Goal: Task Accomplishment & Management: Manage account settings

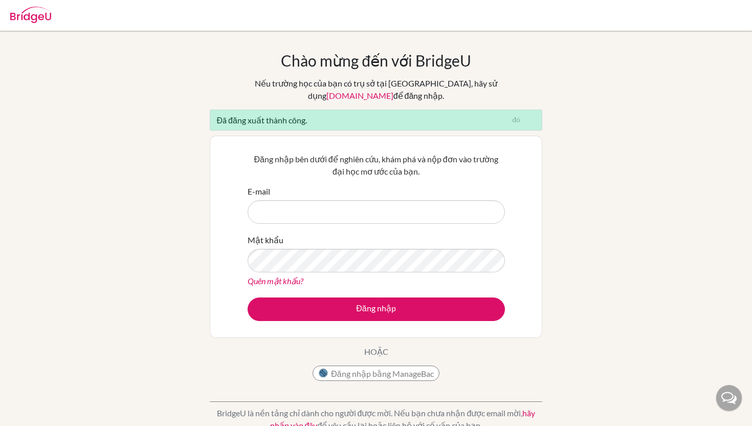
click at [325, 209] on input "E-mail" at bounding box center [376, 212] width 257 height 24
type input "[EMAIL_ADDRESS][DOMAIN_NAME]"
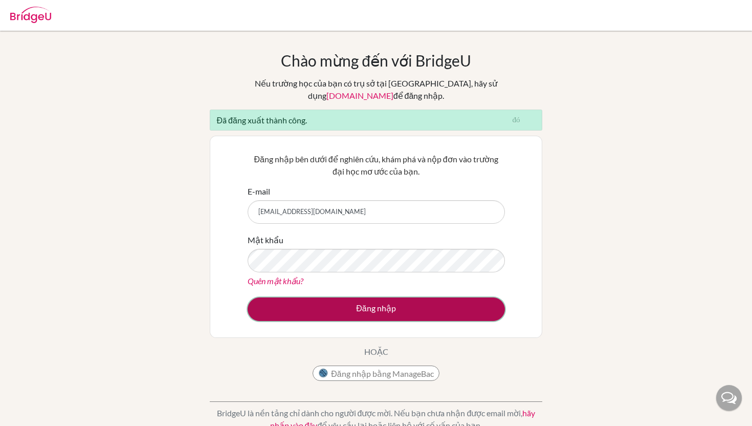
click at [377, 299] on button "Đăng nhập" at bounding box center [376, 309] width 257 height 24
click at [326, 301] on button "Đăng nhập" at bounding box center [376, 309] width 257 height 24
click at [342, 300] on button "Đăng nhập" at bounding box center [376, 309] width 257 height 24
click at [404, 307] on button "Đăng nhập" at bounding box center [376, 309] width 257 height 24
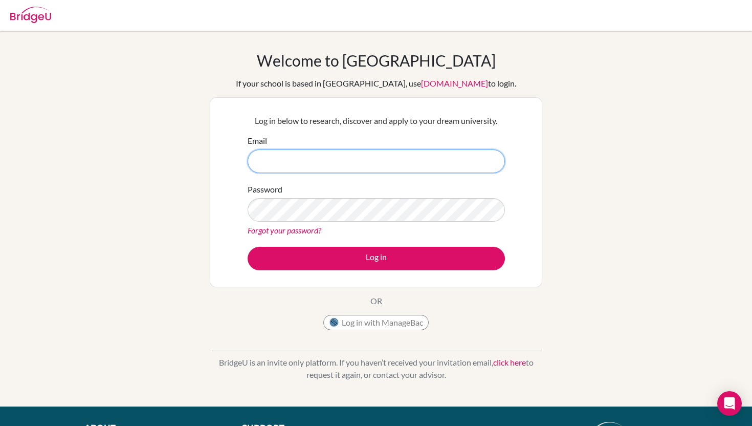
type input "[EMAIL_ADDRESS][DOMAIN_NAME]"
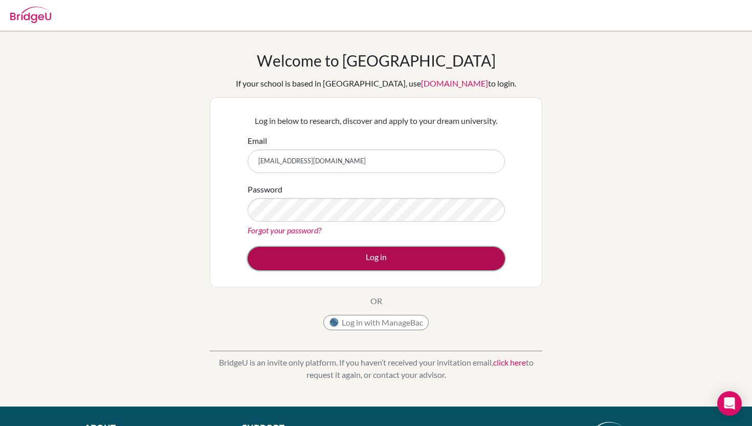
click at [311, 259] on button "Log in" at bounding box center [376, 259] width 257 height 24
